Goal: Find specific page/section: Find specific page/section

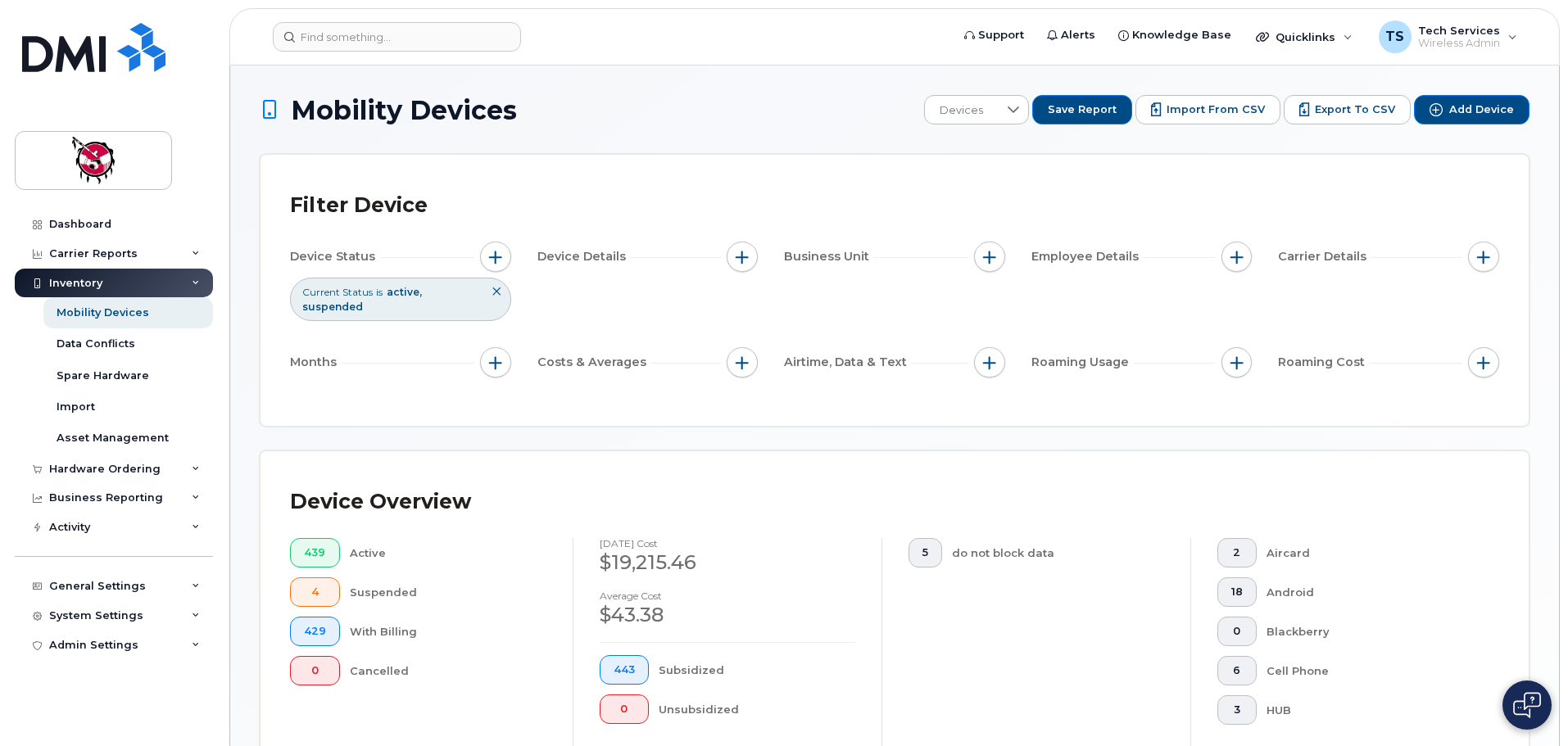
scroll to position [439, 0]
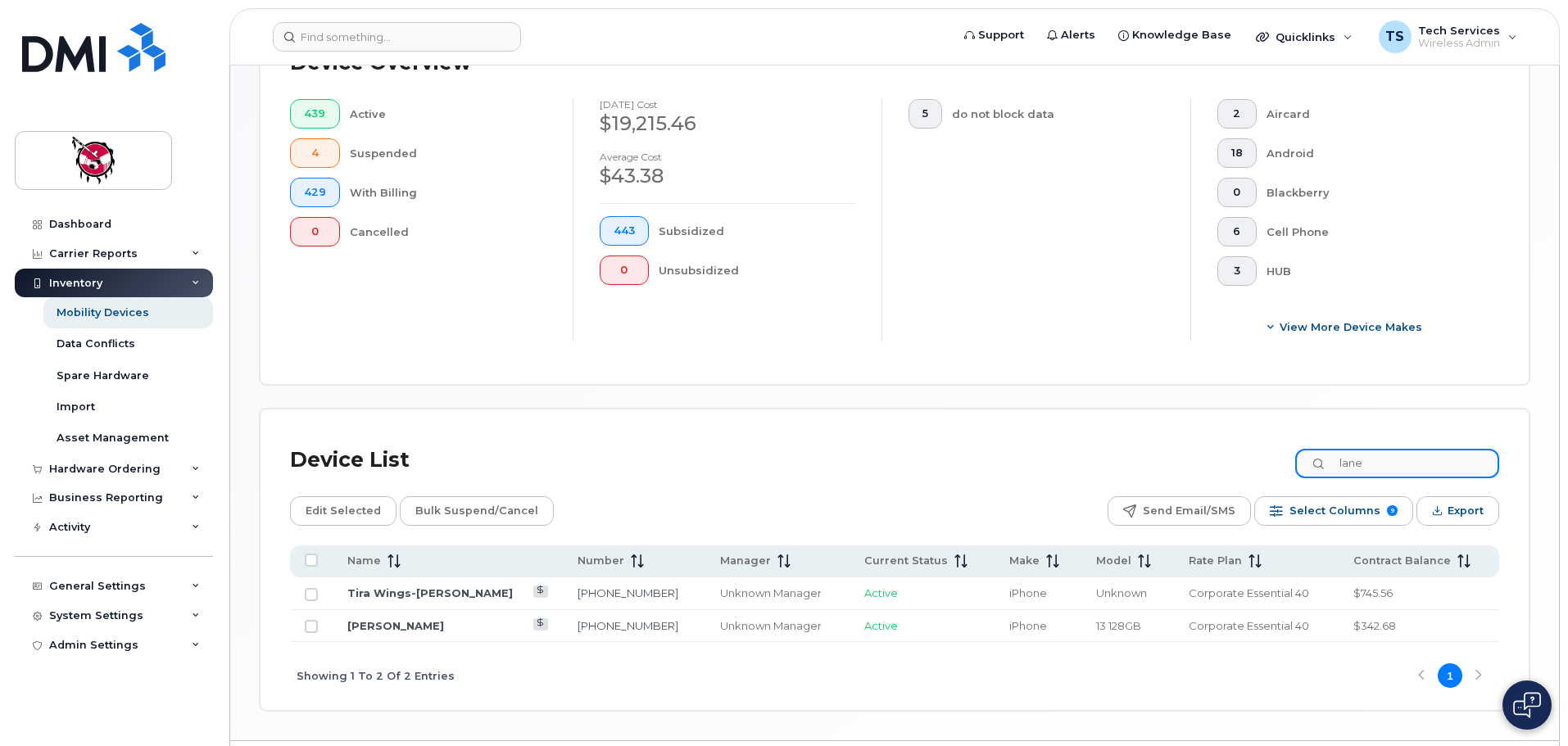
drag, startPoint x: 1375, startPoint y: 452, endPoint x: 1283, endPoint y: 452, distance: 92.0
click at [1283, 452] on div "Device List lane" at bounding box center [894, 460] width 1209 height 43
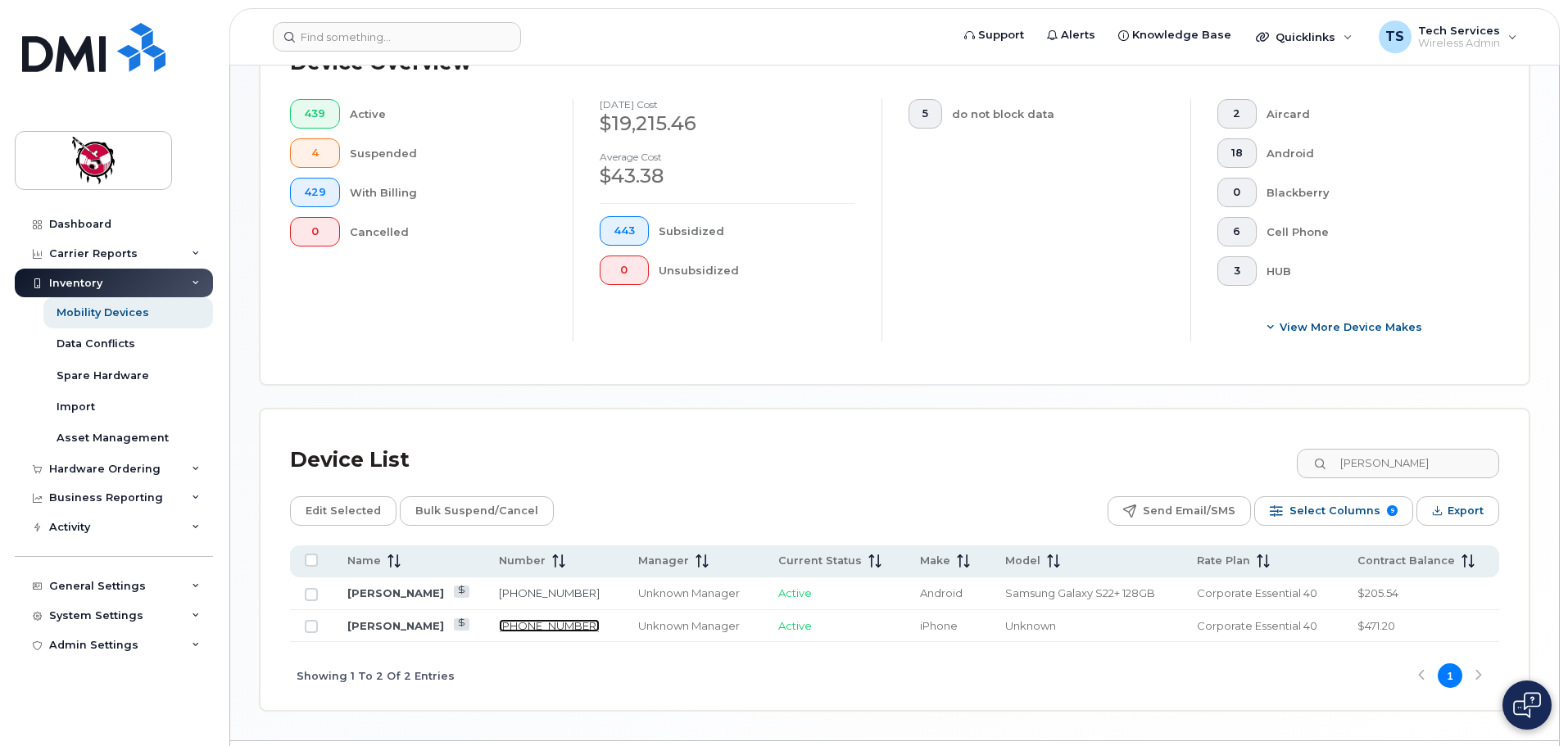
click at [544, 619] on link "403-818-7867" at bounding box center [549, 625] width 101 height 13
drag, startPoint x: 1281, startPoint y: 441, endPoint x: 1191, endPoint y: 439, distance: 90.0
click at [1192, 440] on div "Device List thomas" at bounding box center [894, 460] width 1209 height 43
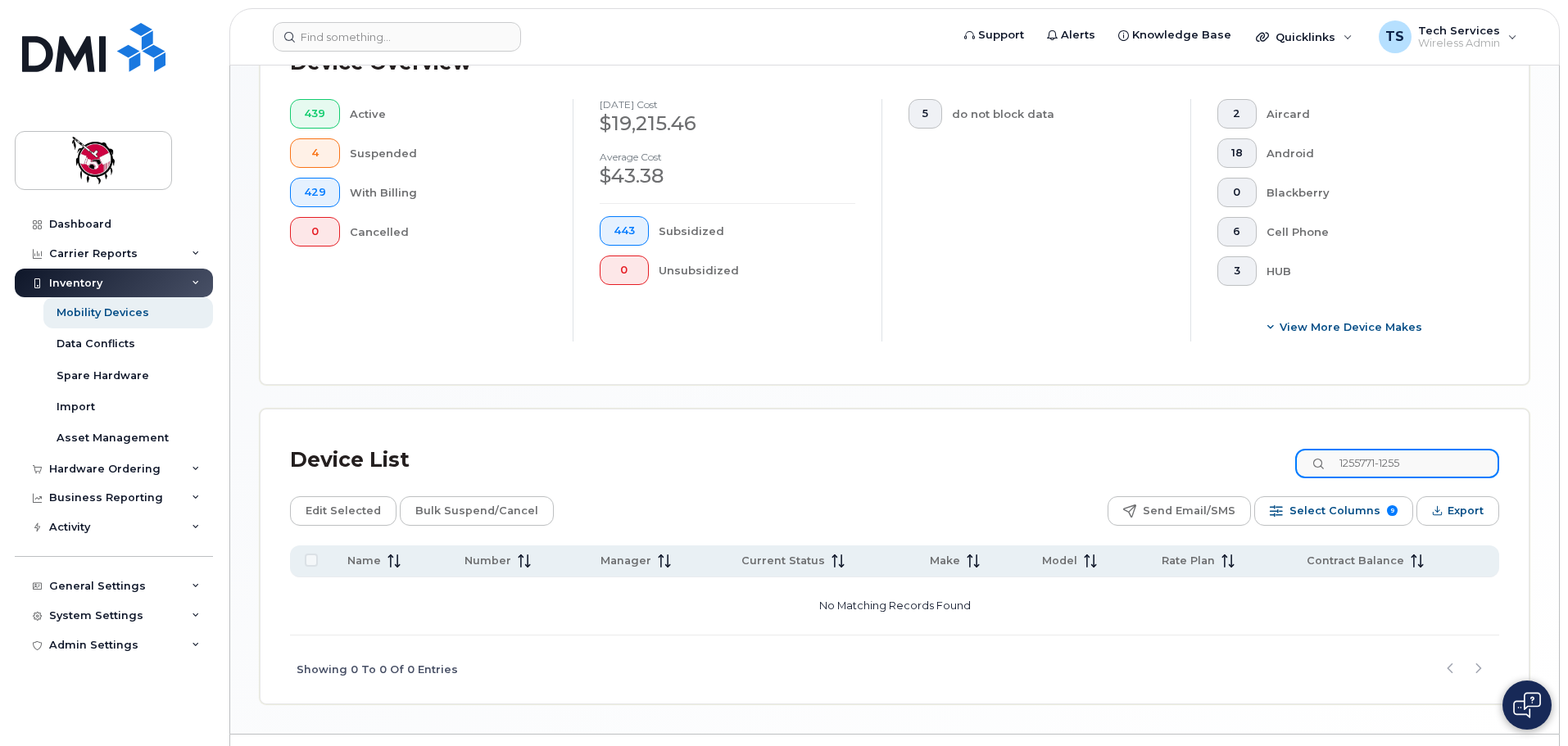
drag, startPoint x: 1435, startPoint y: 449, endPoint x: 1197, endPoint y: 438, distance: 238.3
click at [1201, 439] on div "Device List 1255771-1255" at bounding box center [894, 460] width 1209 height 43
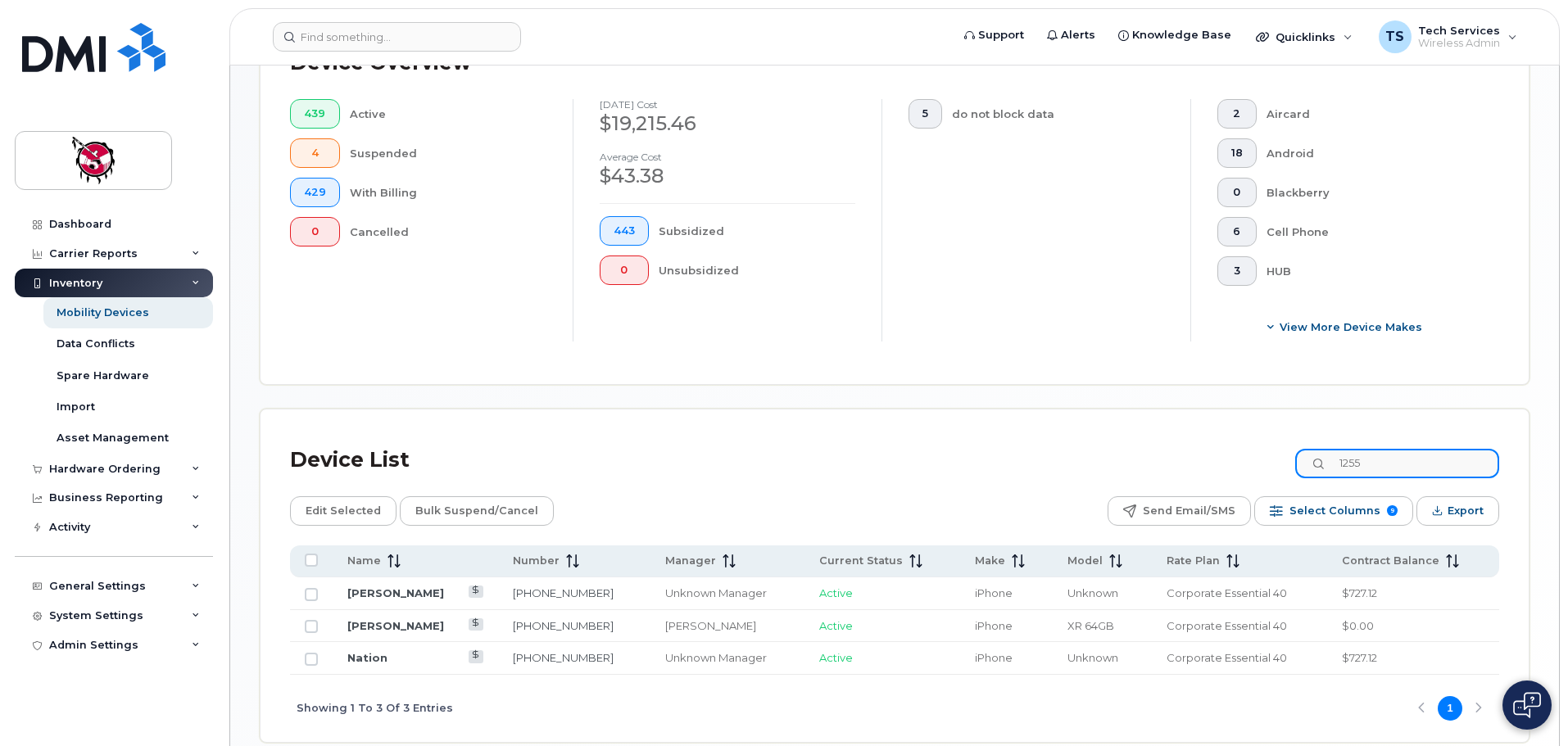
drag, startPoint x: 1422, startPoint y: 442, endPoint x: 1311, endPoint y: 442, distance: 111.0
click at [1314, 449] on input "1255" at bounding box center [1397, 463] width 204 height 29
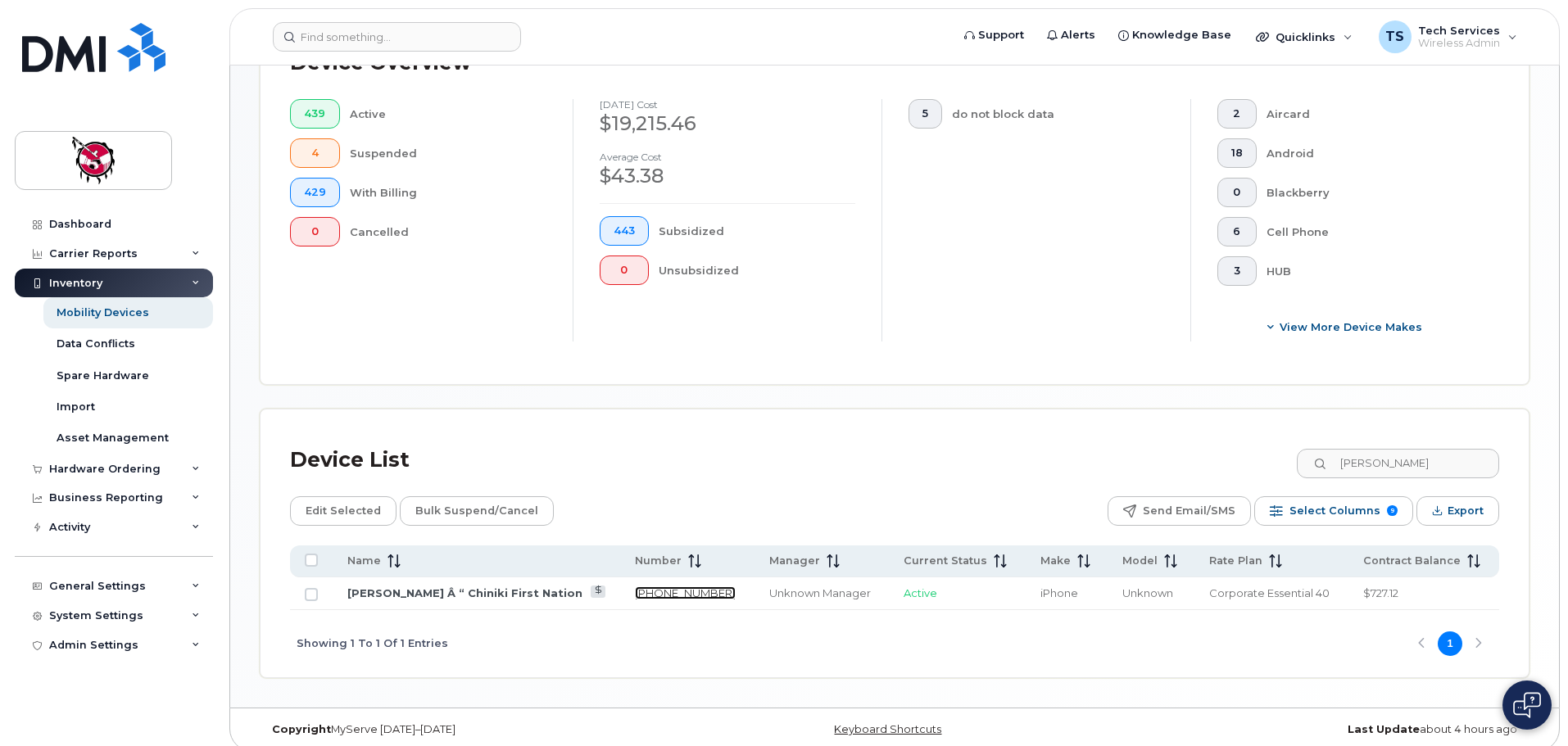
click at [667, 587] on link "403-554-5604" at bounding box center [685, 593] width 101 height 13
drag, startPoint x: 1422, startPoint y: 449, endPoint x: 1227, endPoint y: 449, distance: 195.0
click at [1228, 449] on div "Device List kevin" at bounding box center [894, 460] width 1209 height 43
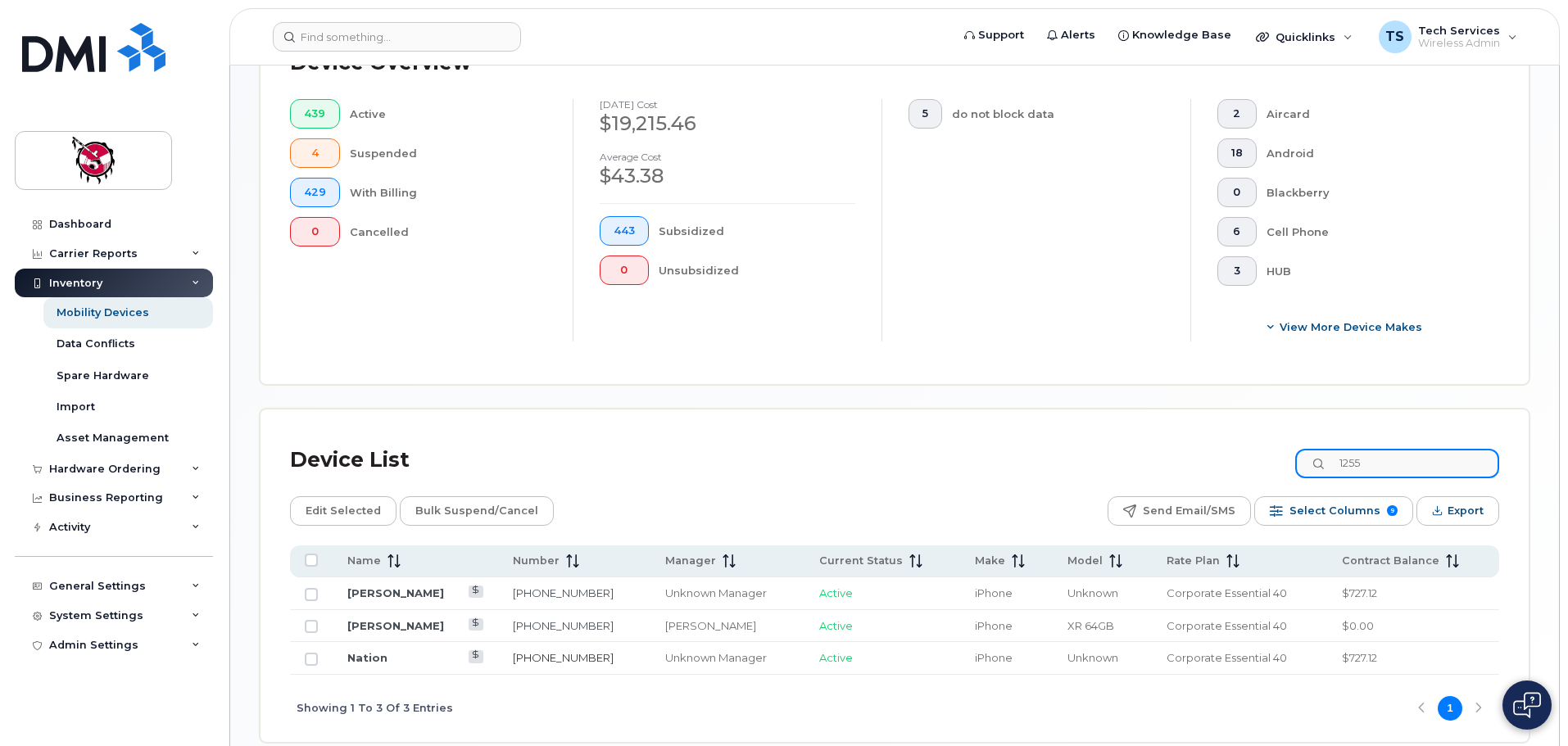
type input "1255"
click at [536, 651] on link "403-771-1255" at bounding box center [563, 657] width 101 height 13
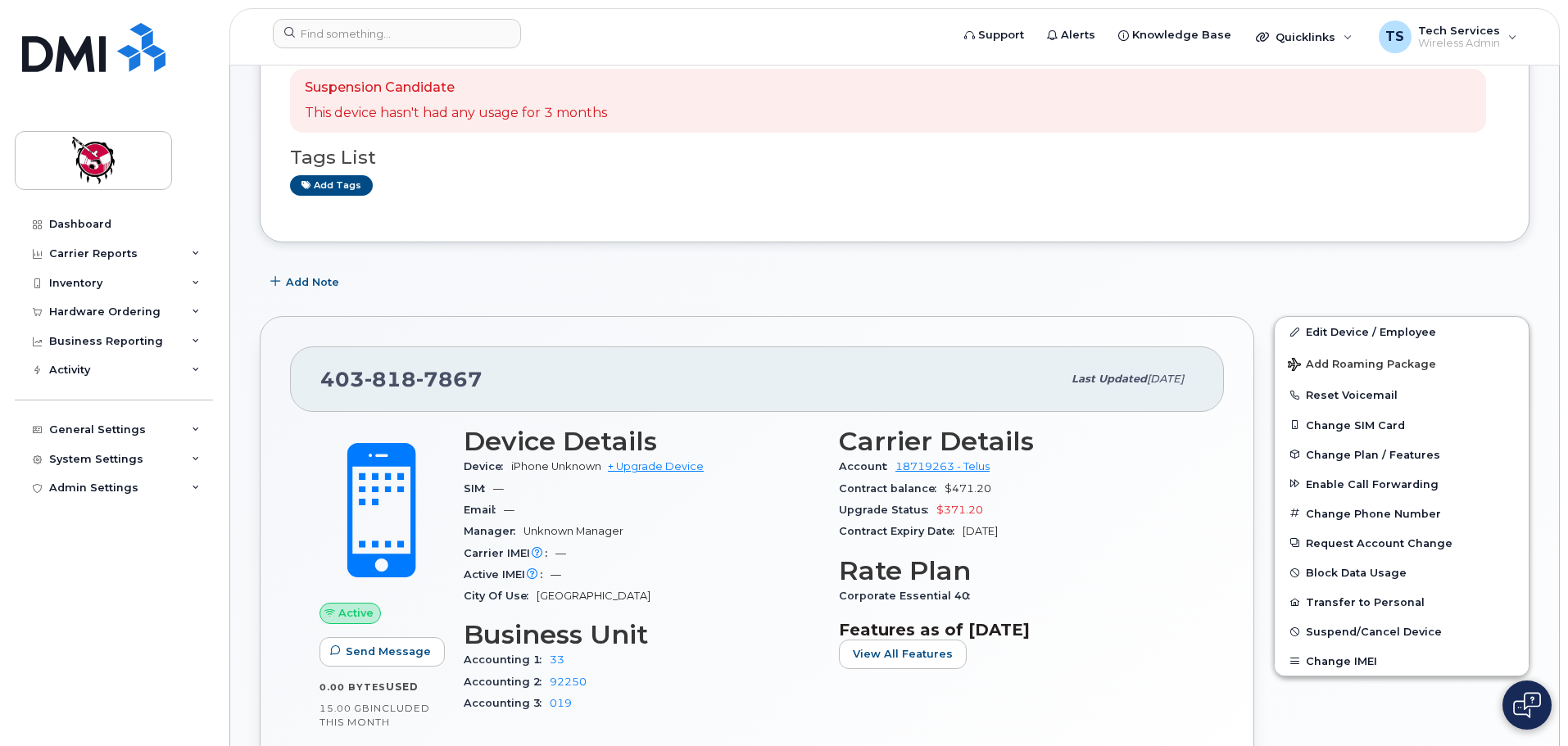
scroll to position [164, 0]
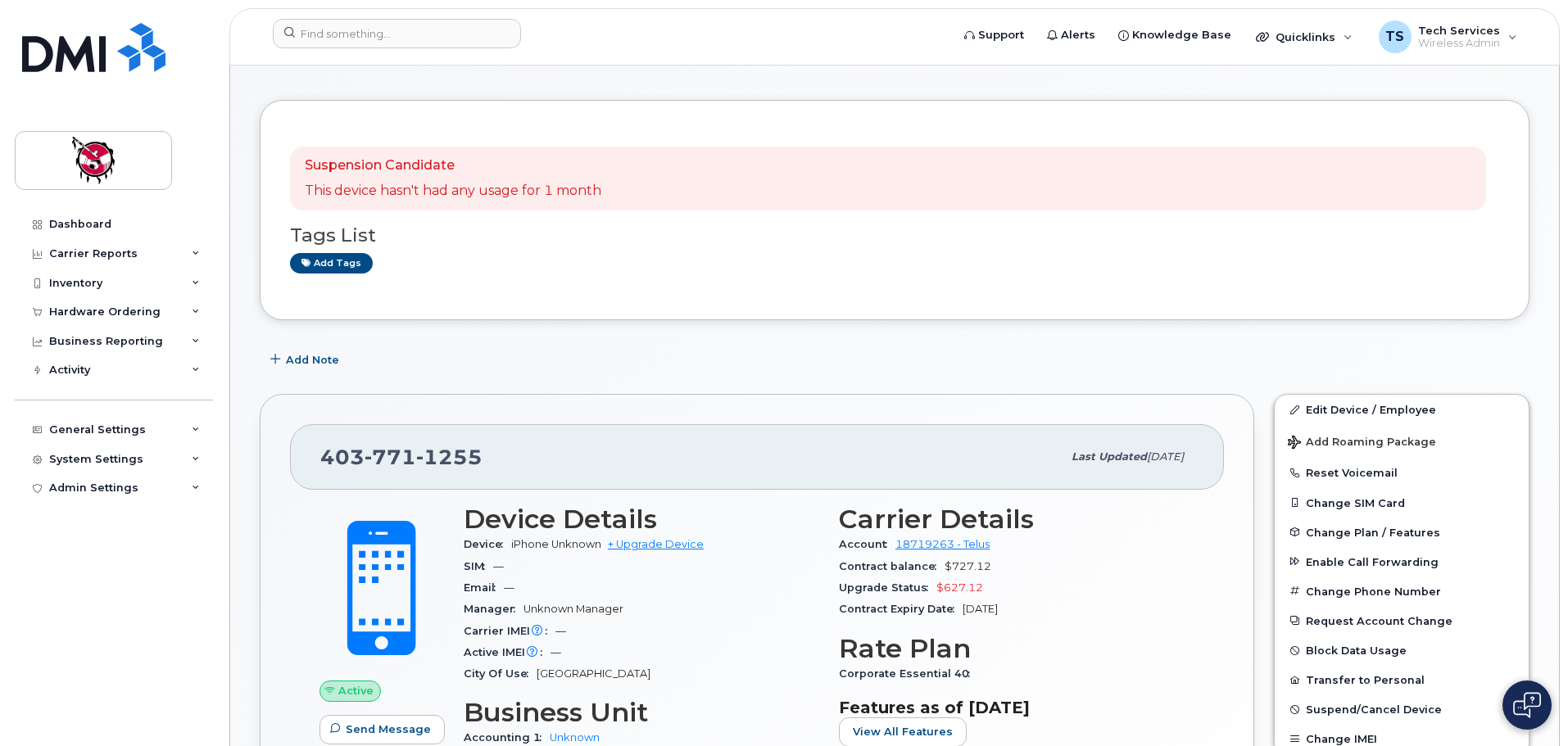
scroll to position [81, 0]
